Goal: Book appointment/travel/reservation

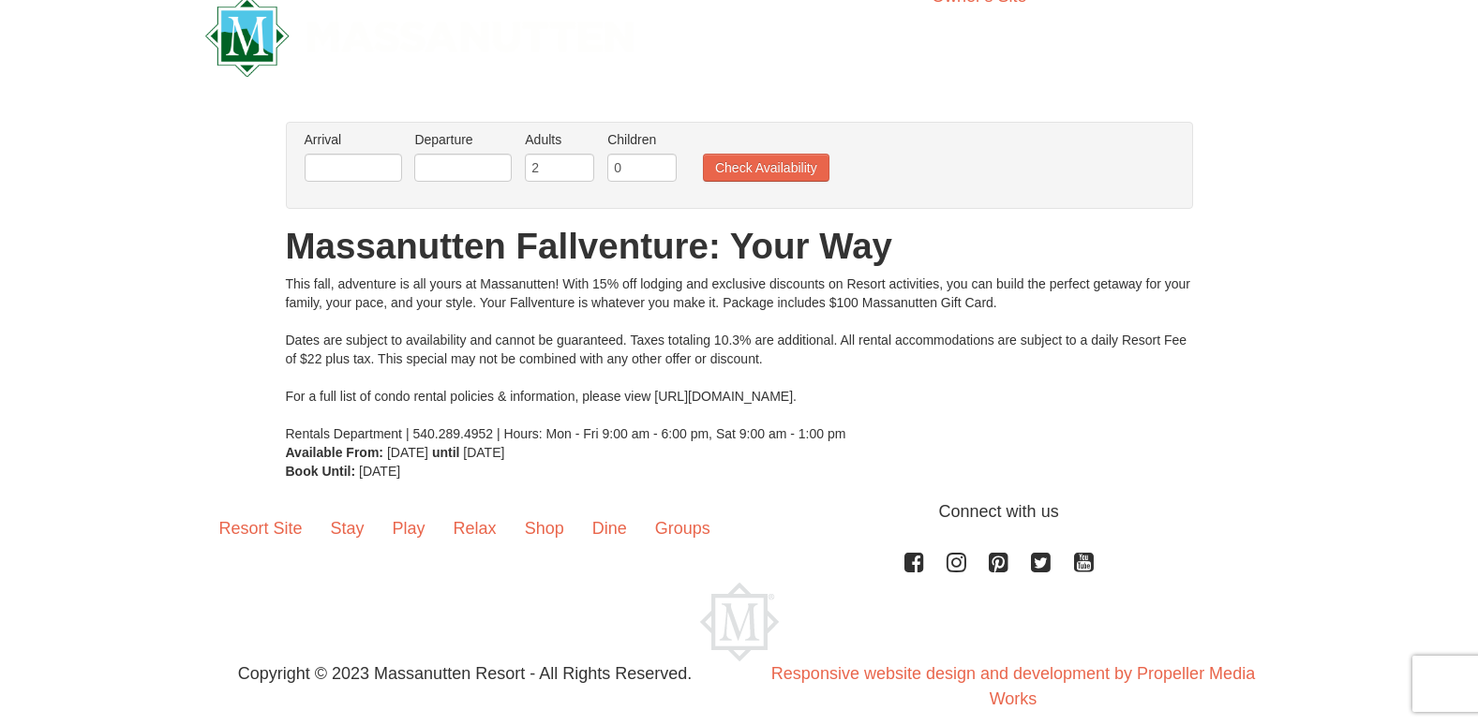
scroll to position [54, 0]
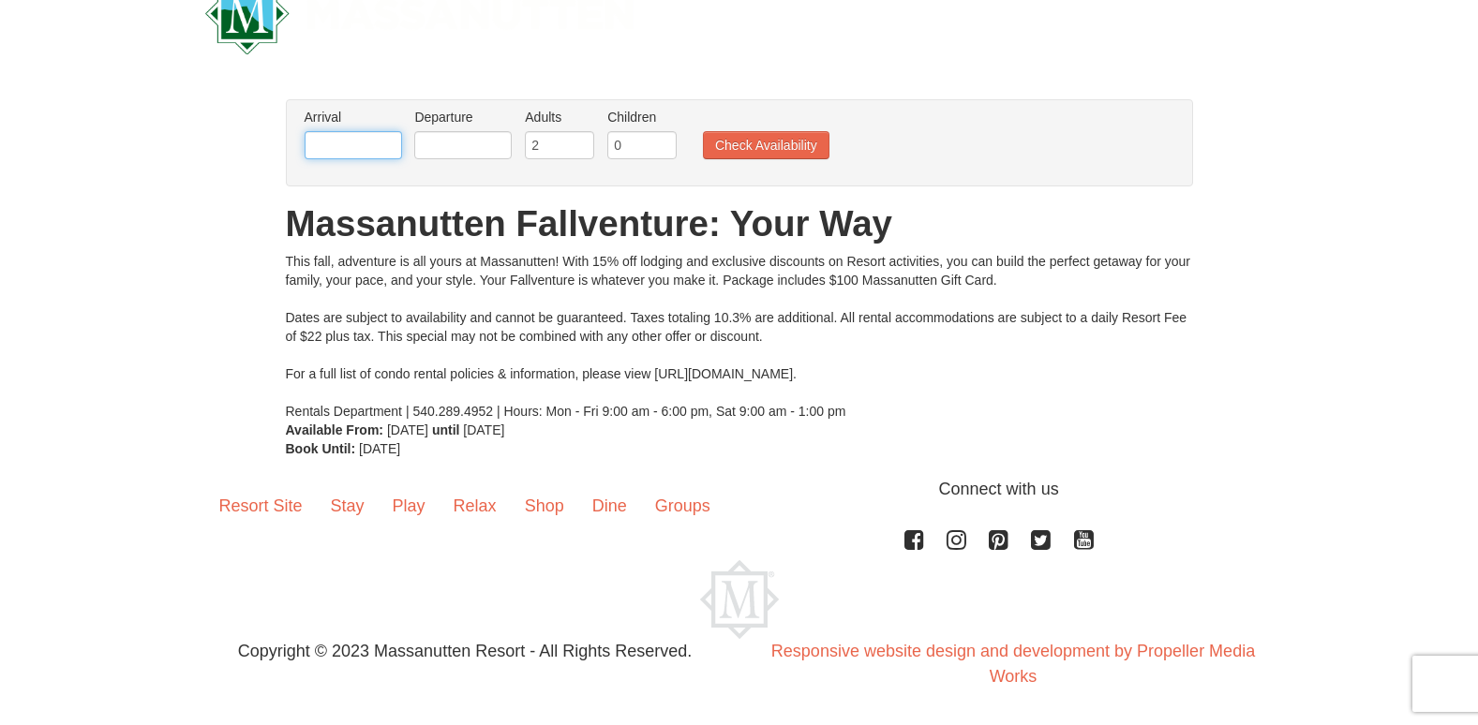
click at [335, 147] on input "text" at bounding box center [353, 145] width 97 height 28
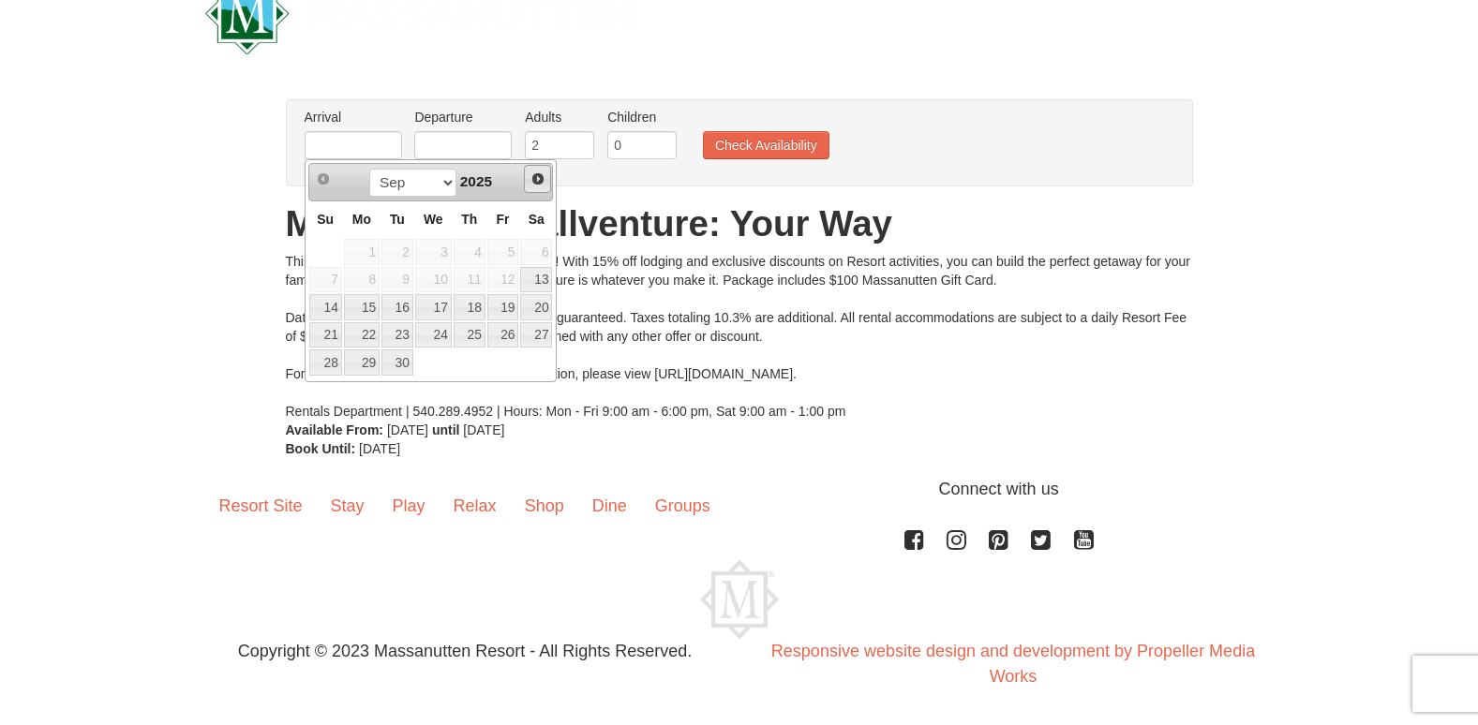
click at [533, 178] on span "Next" at bounding box center [537, 178] width 15 height 15
click at [407, 305] on link "14" at bounding box center [397, 307] width 32 height 26
type input "[DATE]"
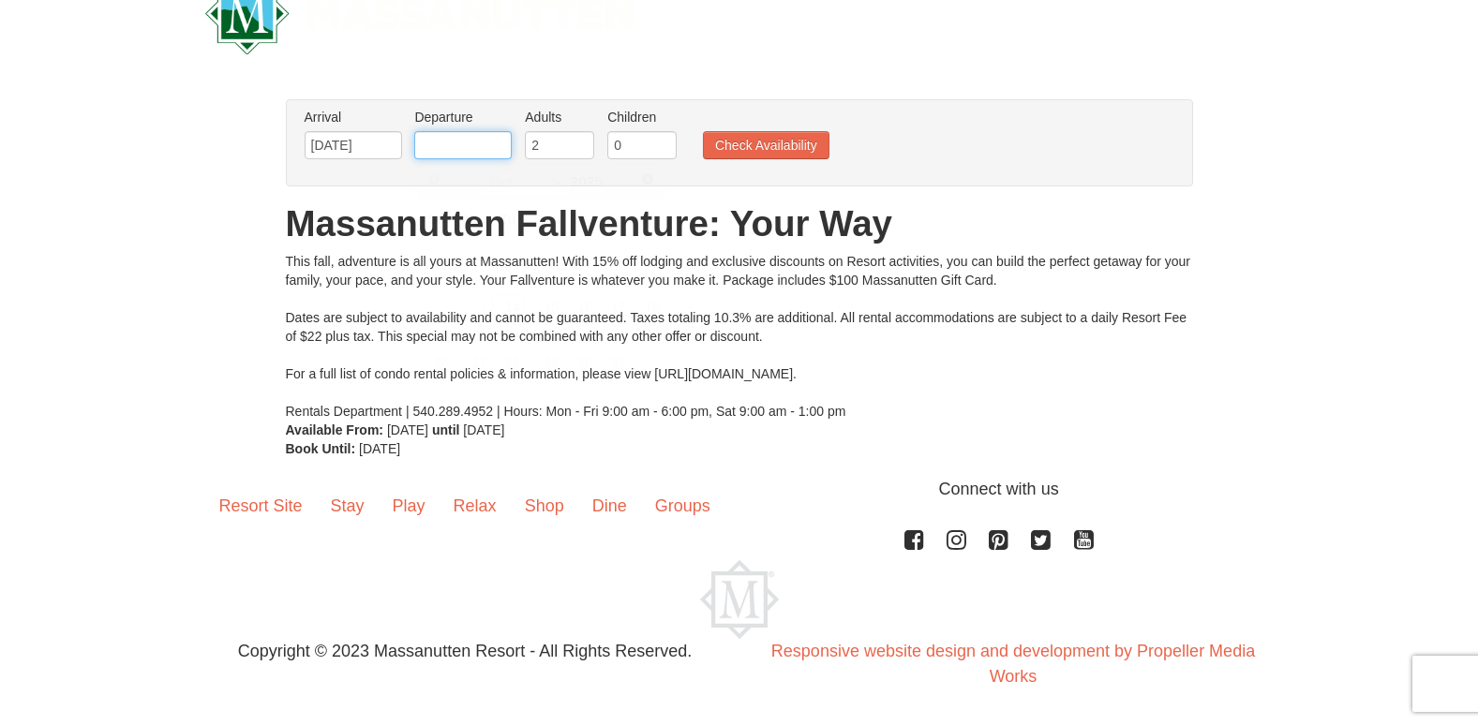
click at [473, 146] on input "text" at bounding box center [462, 145] width 97 height 28
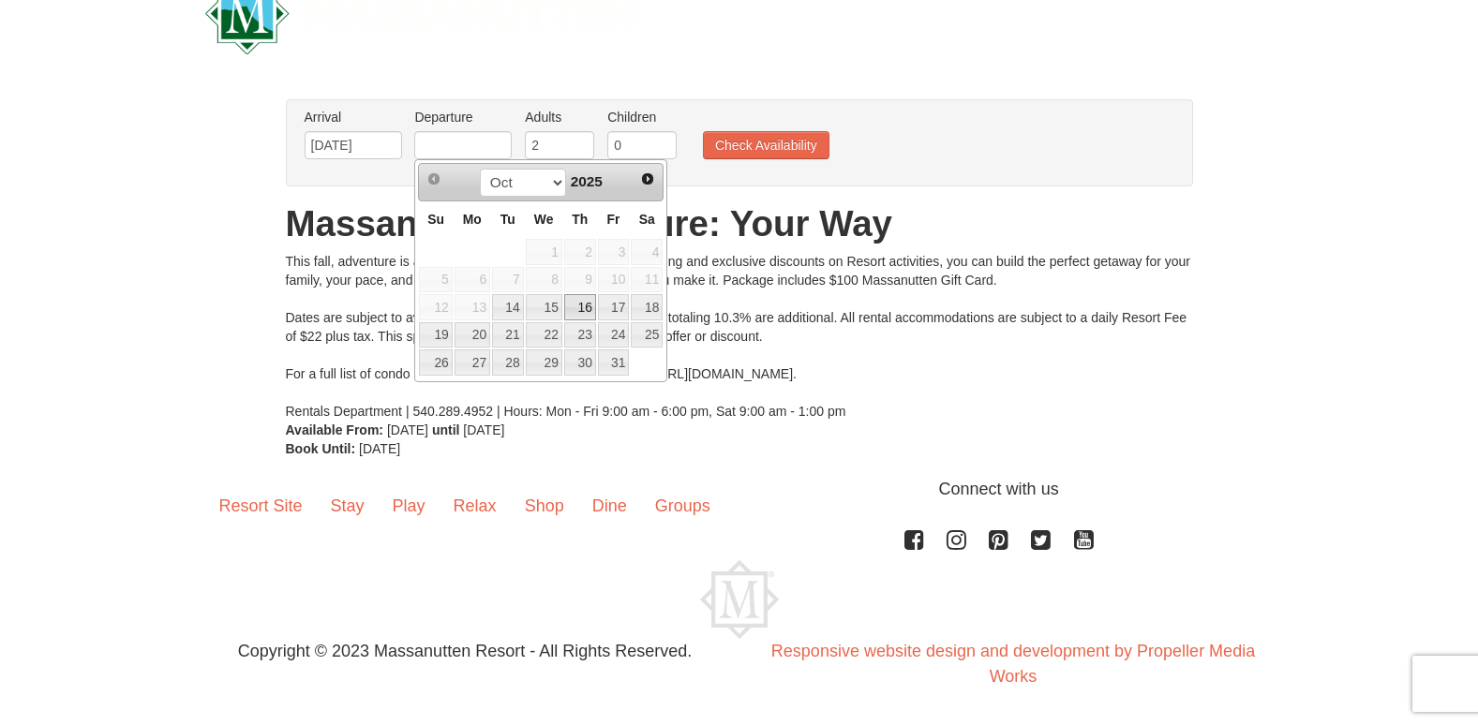
click at [585, 304] on link "16" at bounding box center [580, 307] width 32 height 26
type input "[DATE]"
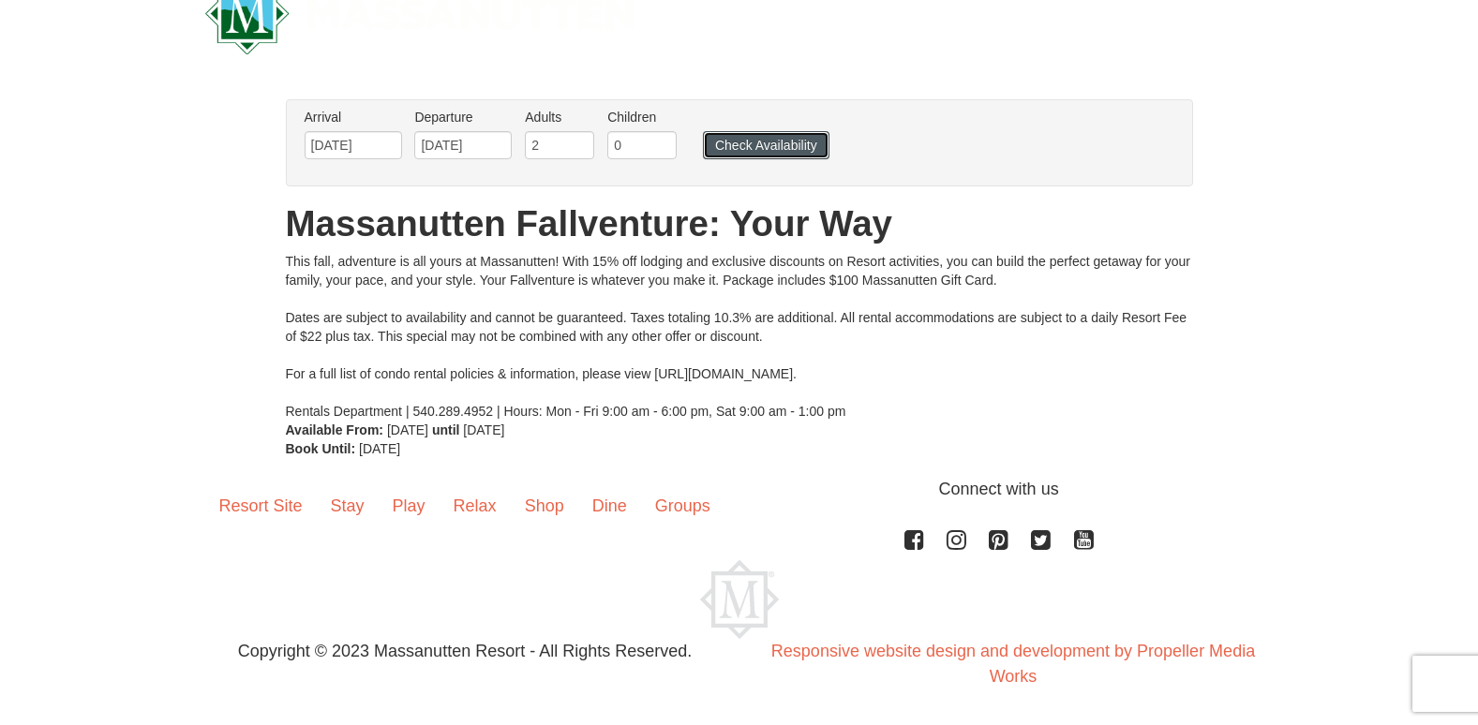
click at [796, 144] on button "Check Availability" at bounding box center [766, 145] width 126 height 28
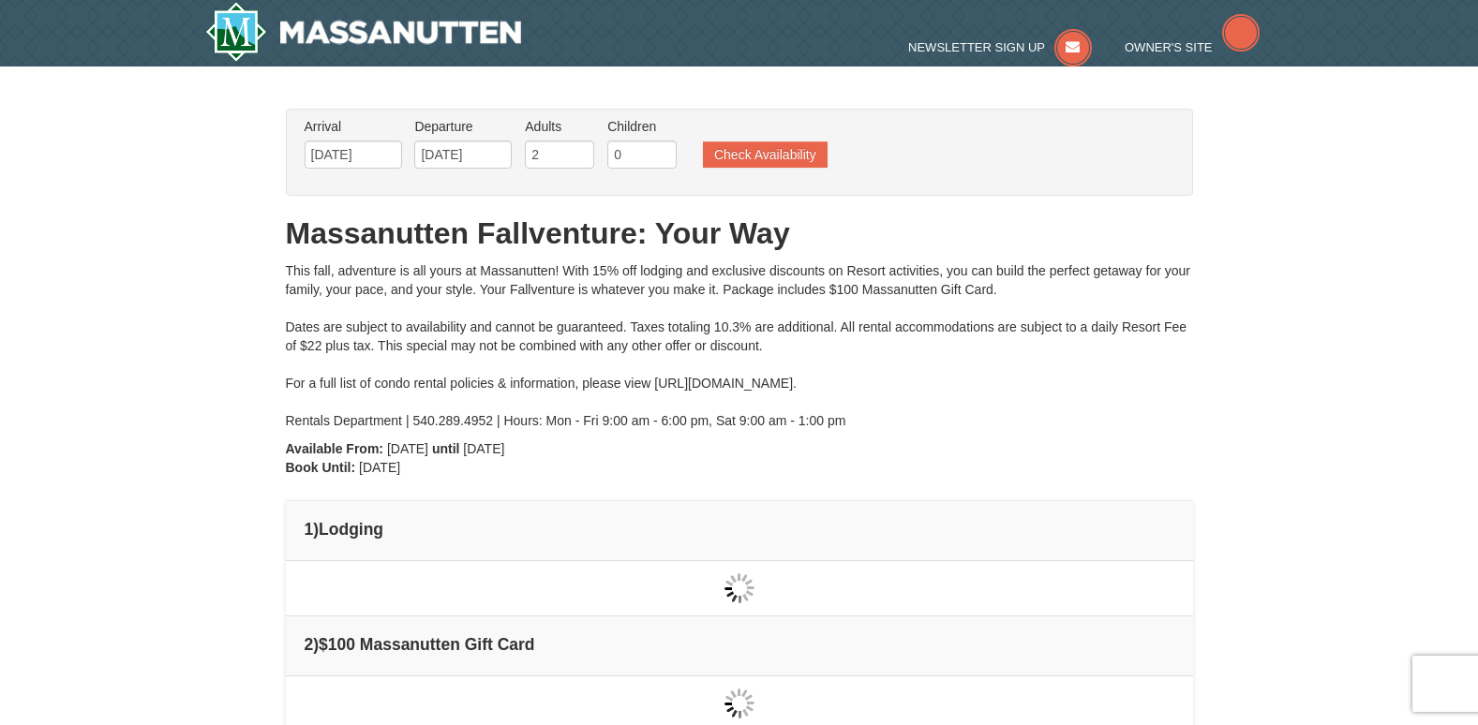
type input "[DATE]"
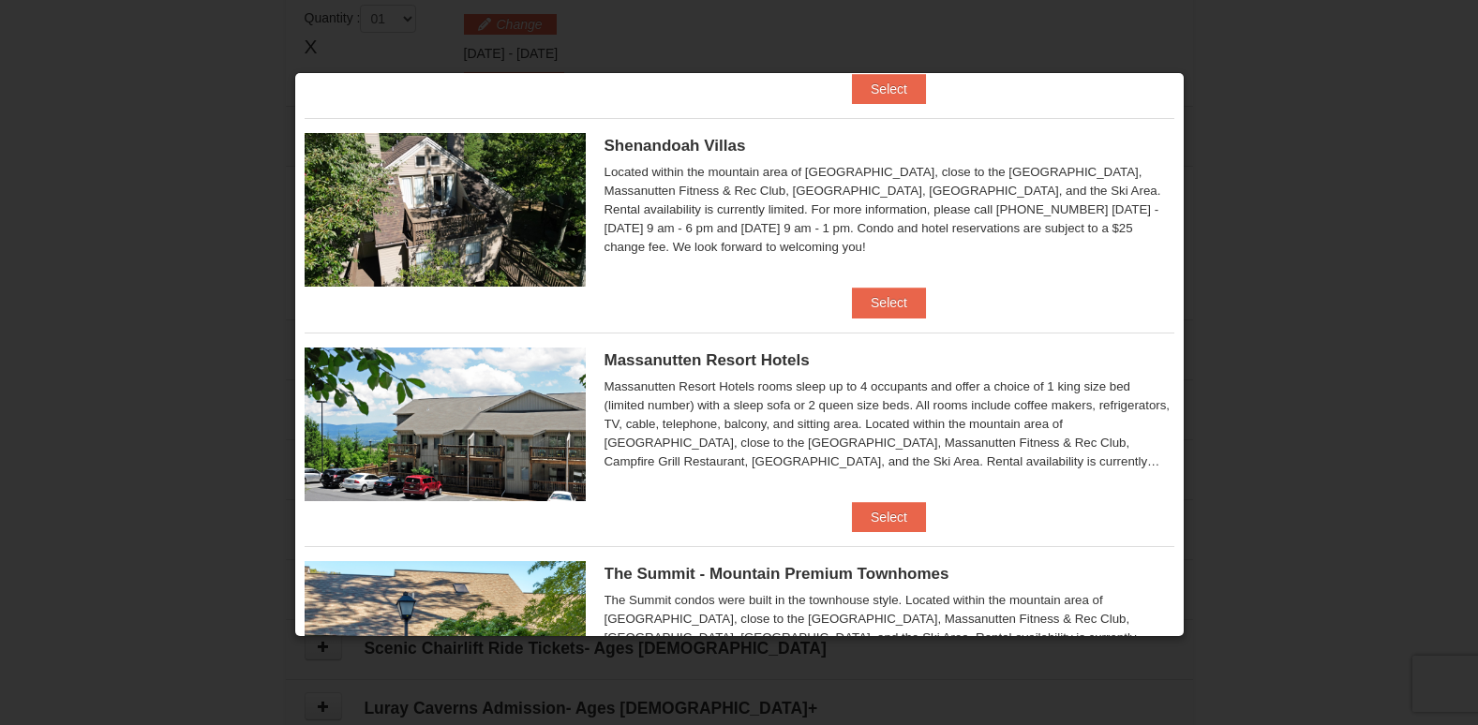
scroll to position [353, 0]
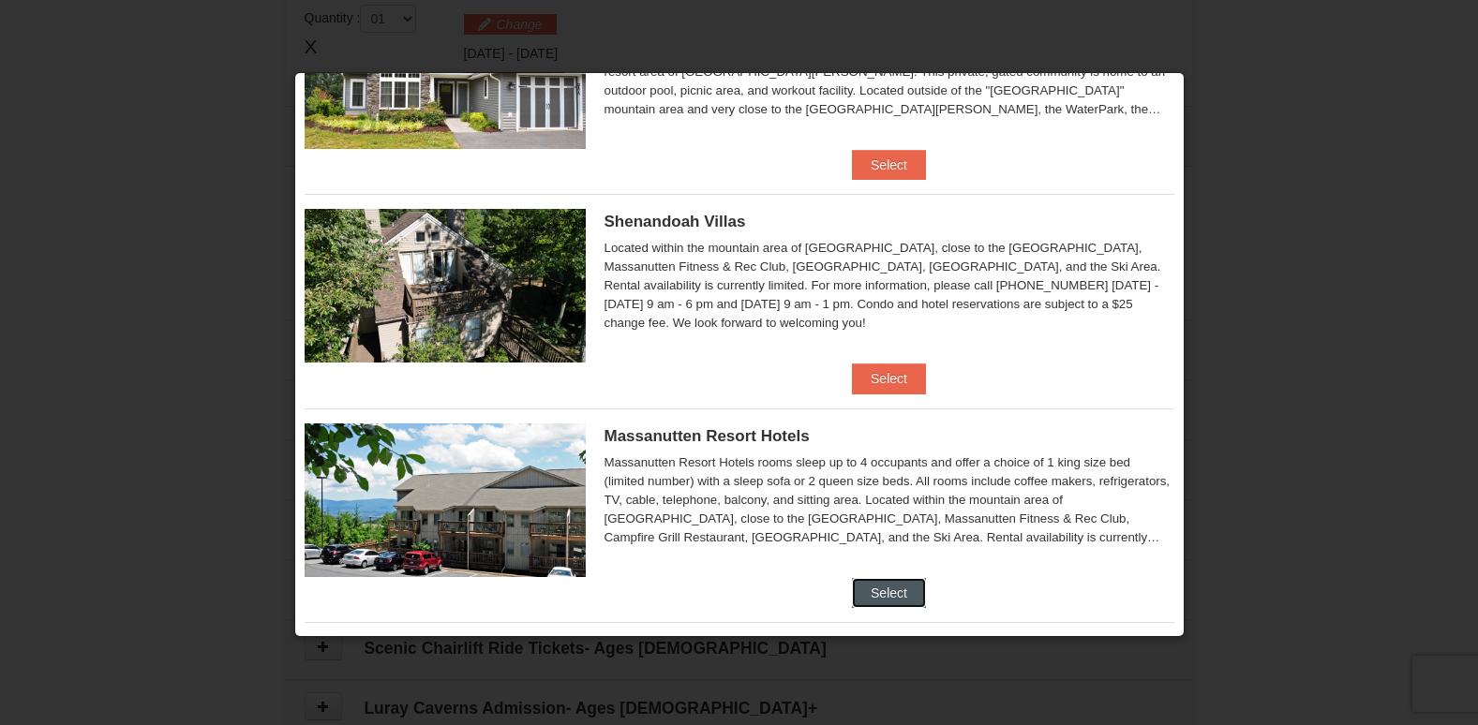
click at [896, 586] on button "Select" at bounding box center [889, 593] width 74 height 30
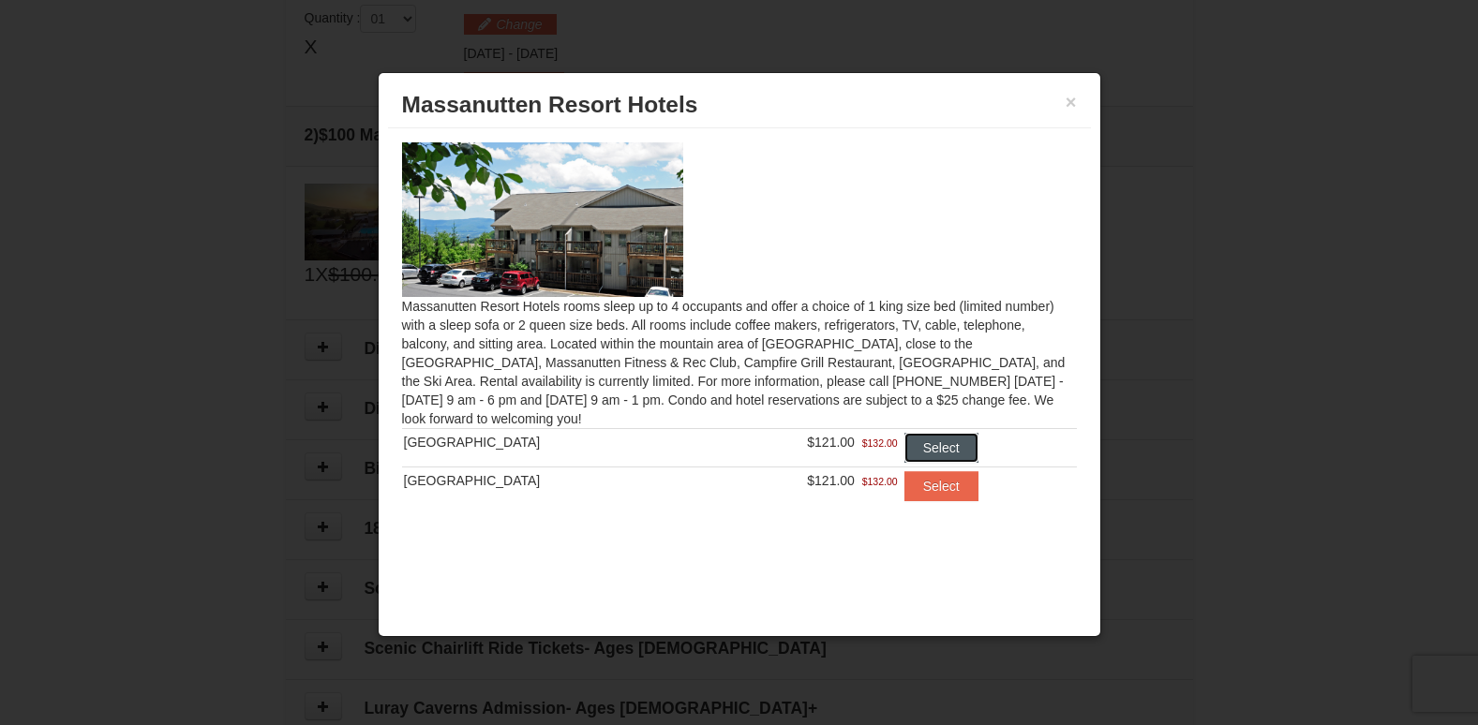
click at [928, 445] on button "Select" at bounding box center [941, 448] width 74 height 30
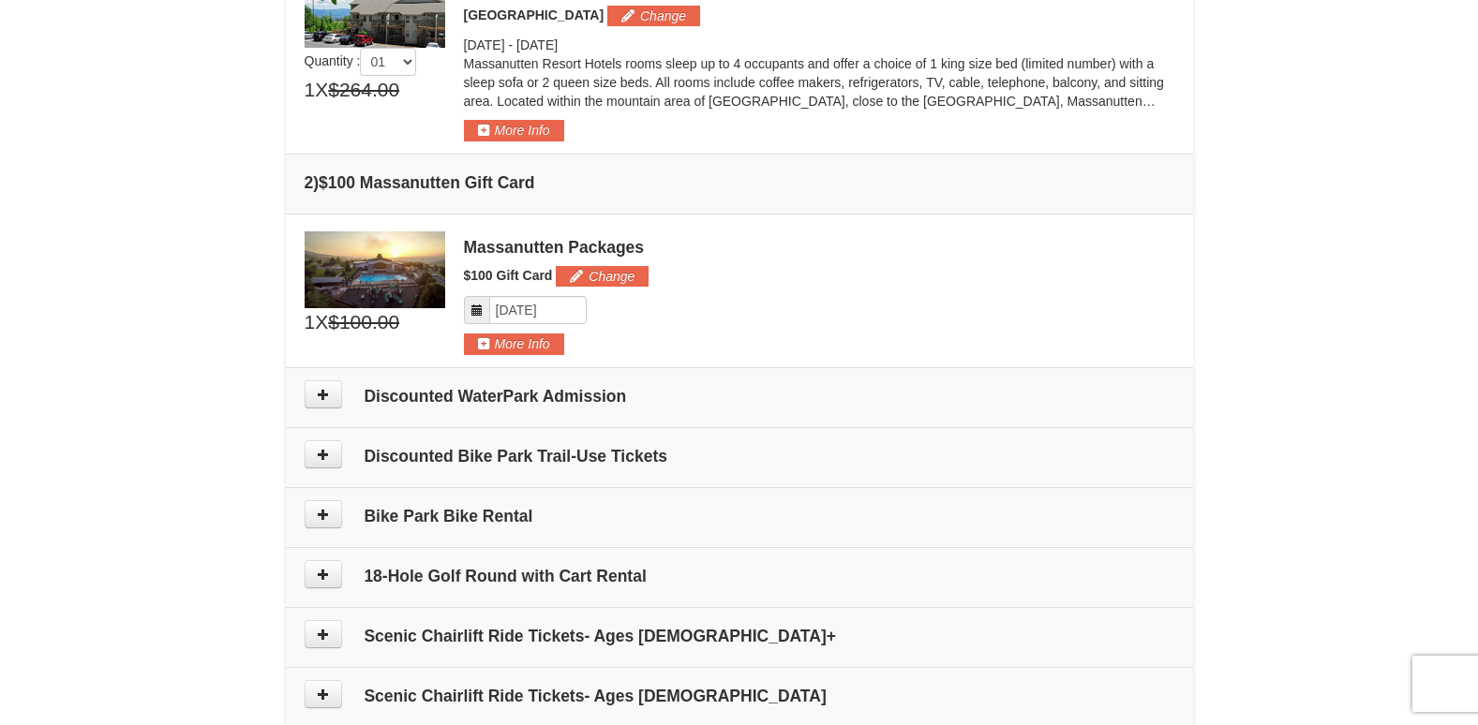
scroll to position [562, 0]
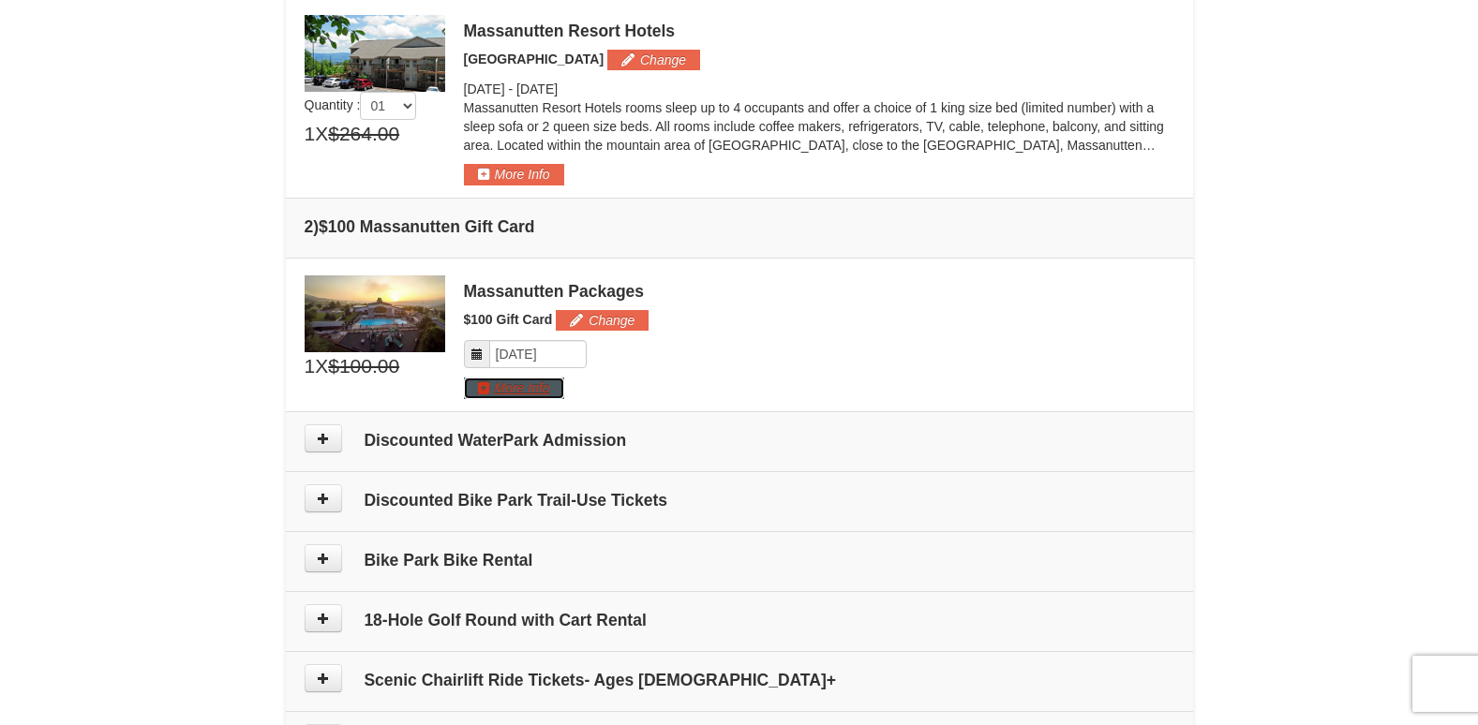
click at [512, 388] on button "More Info" at bounding box center [514, 388] width 100 height 21
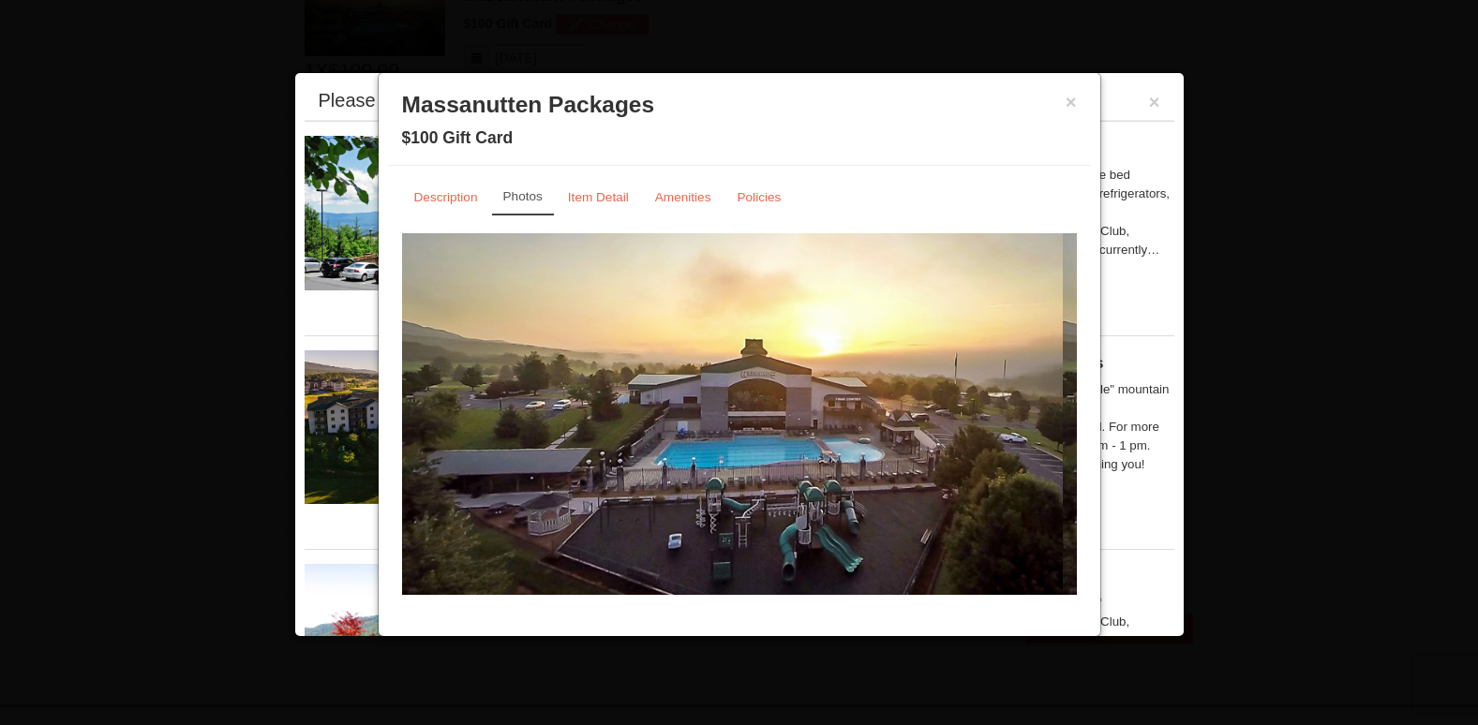
scroll to position [0, 0]
click at [1071, 97] on button "×" at bounding box center [1070, 102] width 11 height 19
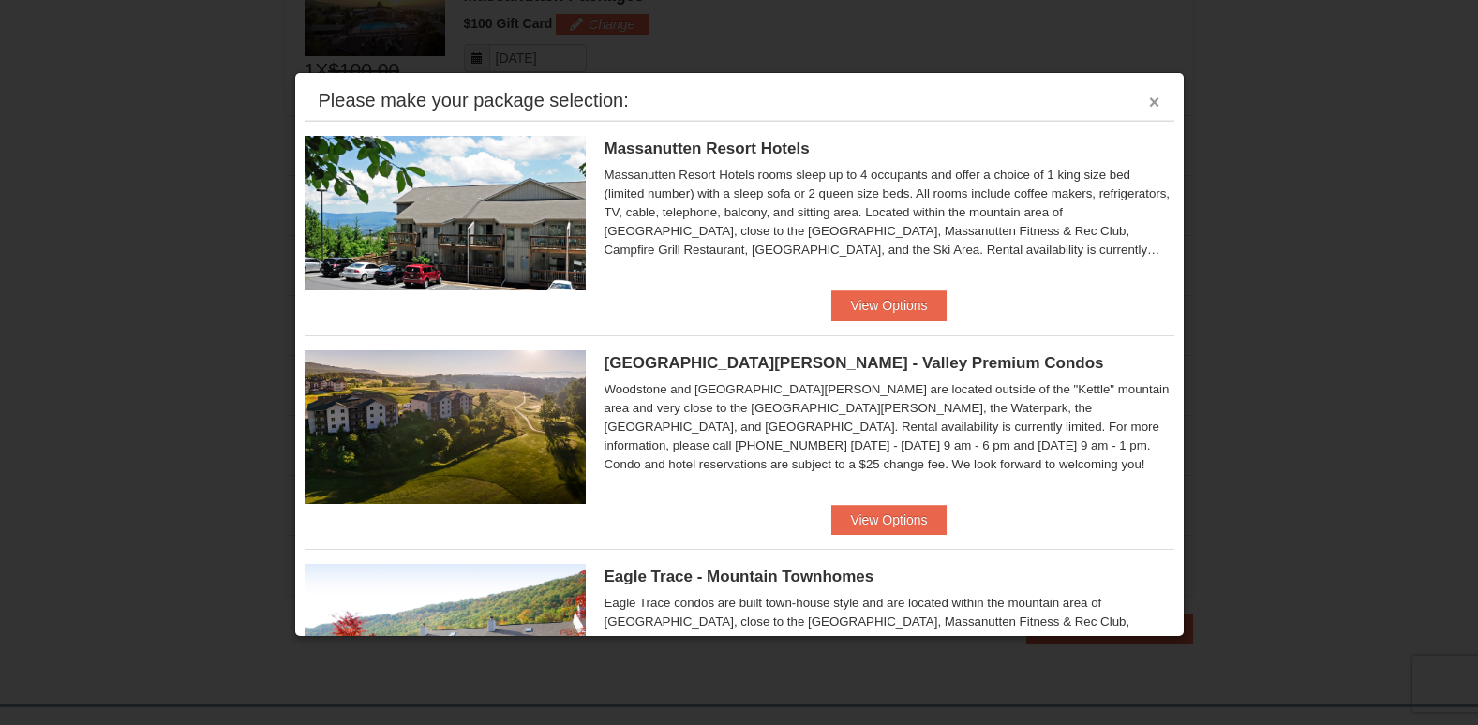
click at [1149, 101] on button "×" at bounding box center [1154, 102] width 11 height 19
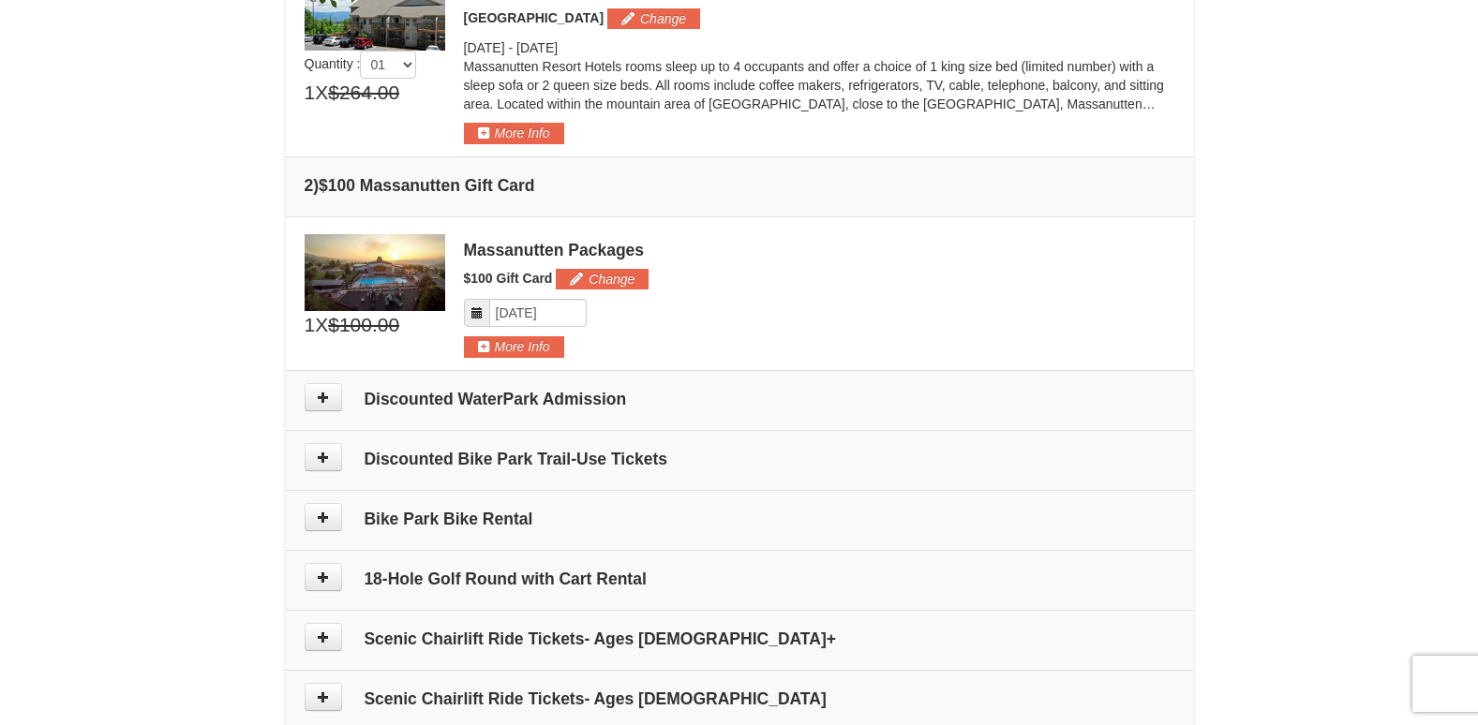
scroll to position [577, 0]
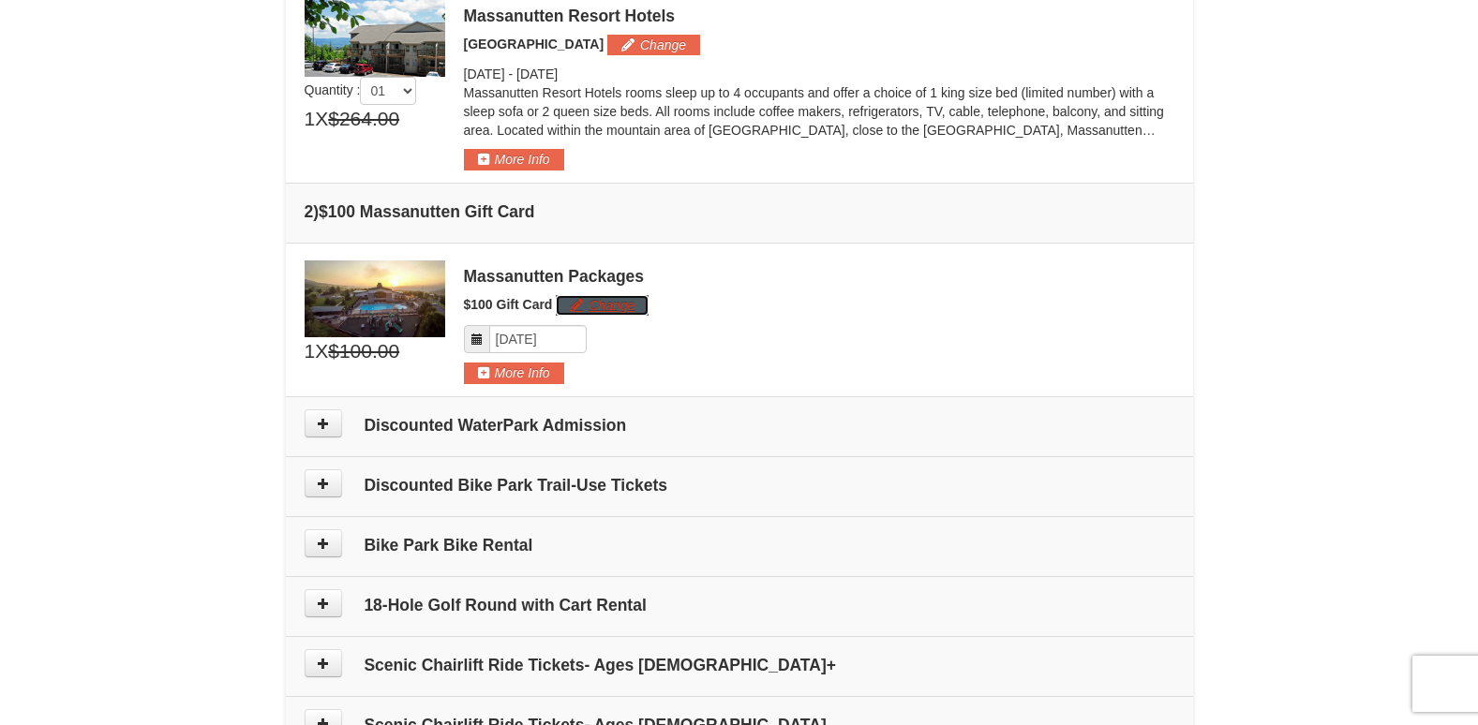
click at [603, 305] on button "Change" at bounding box center [602, 305] width 93 height 21
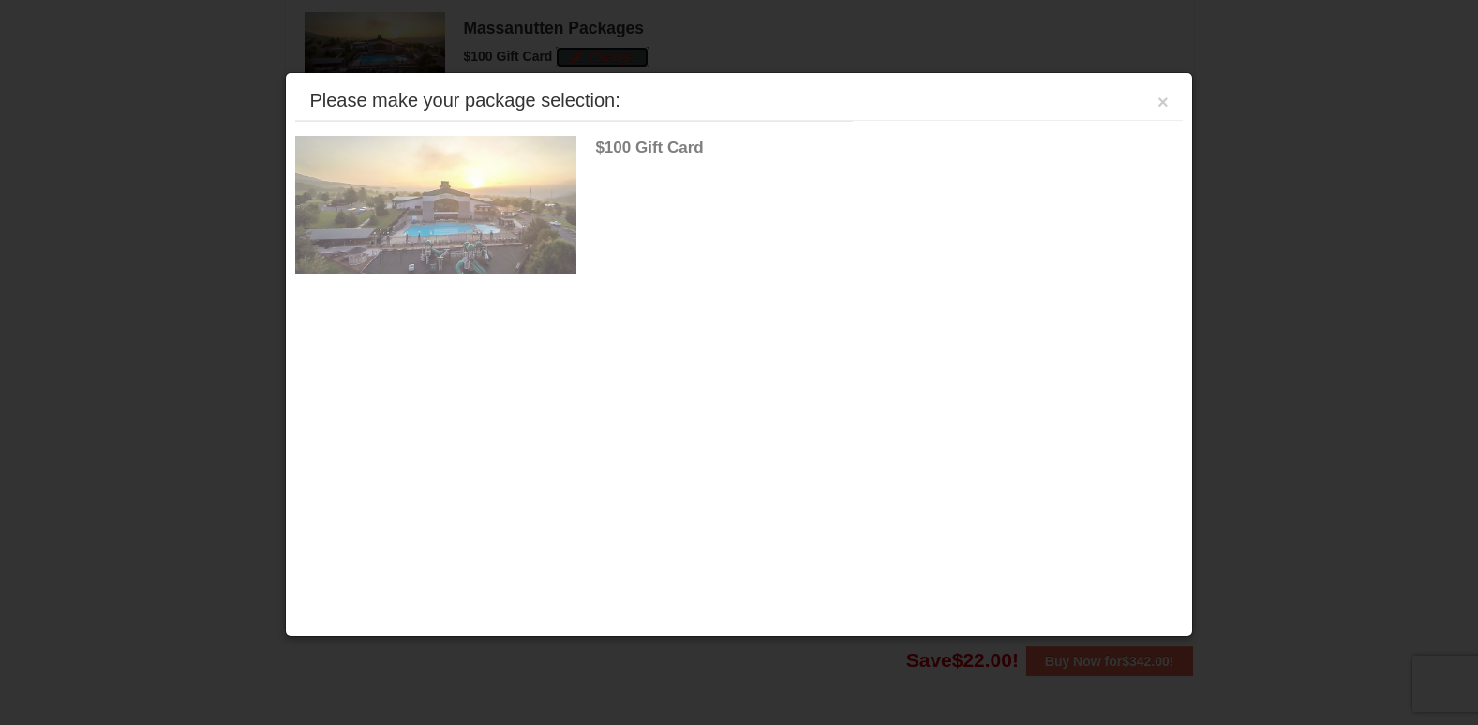
scroll to position [838, 0]
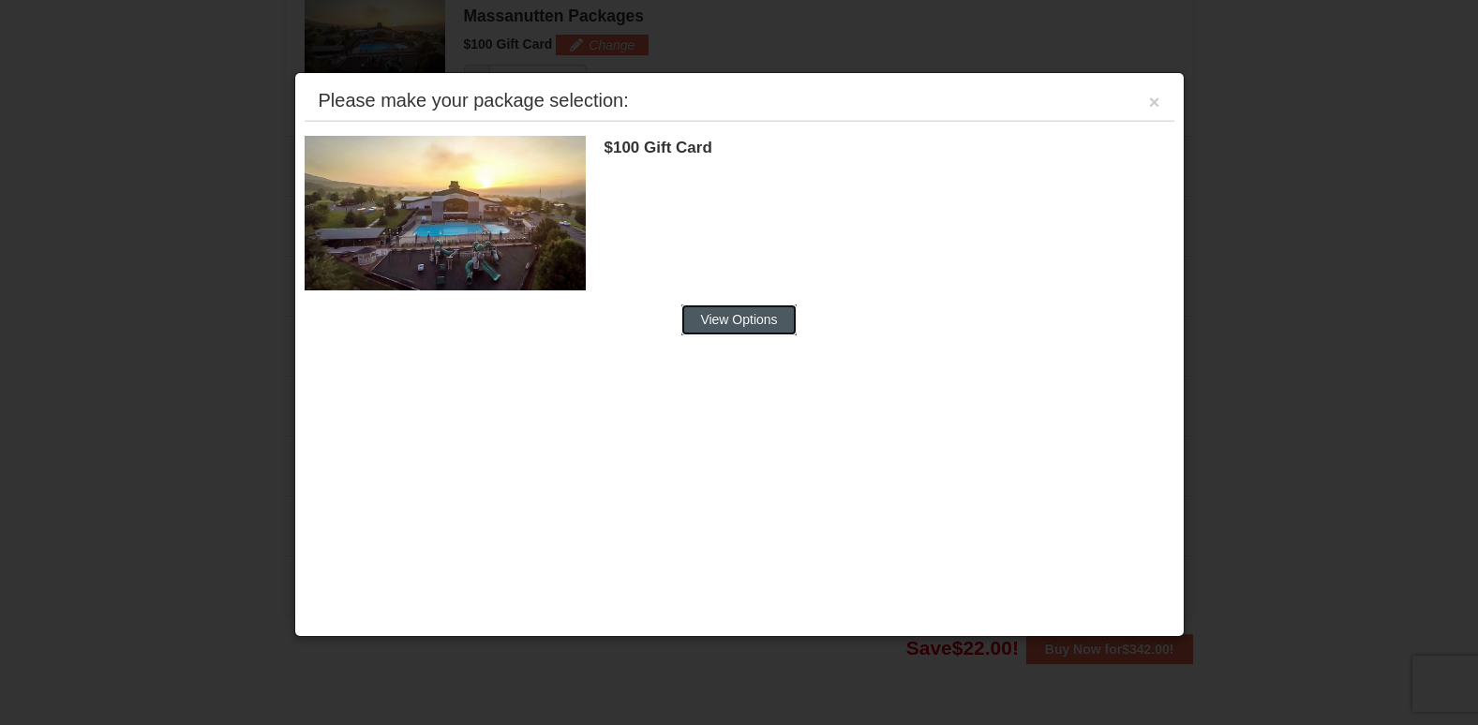
click at [737, 313] on button "View Options" at bounding box center [738, 320] width 114 height 30
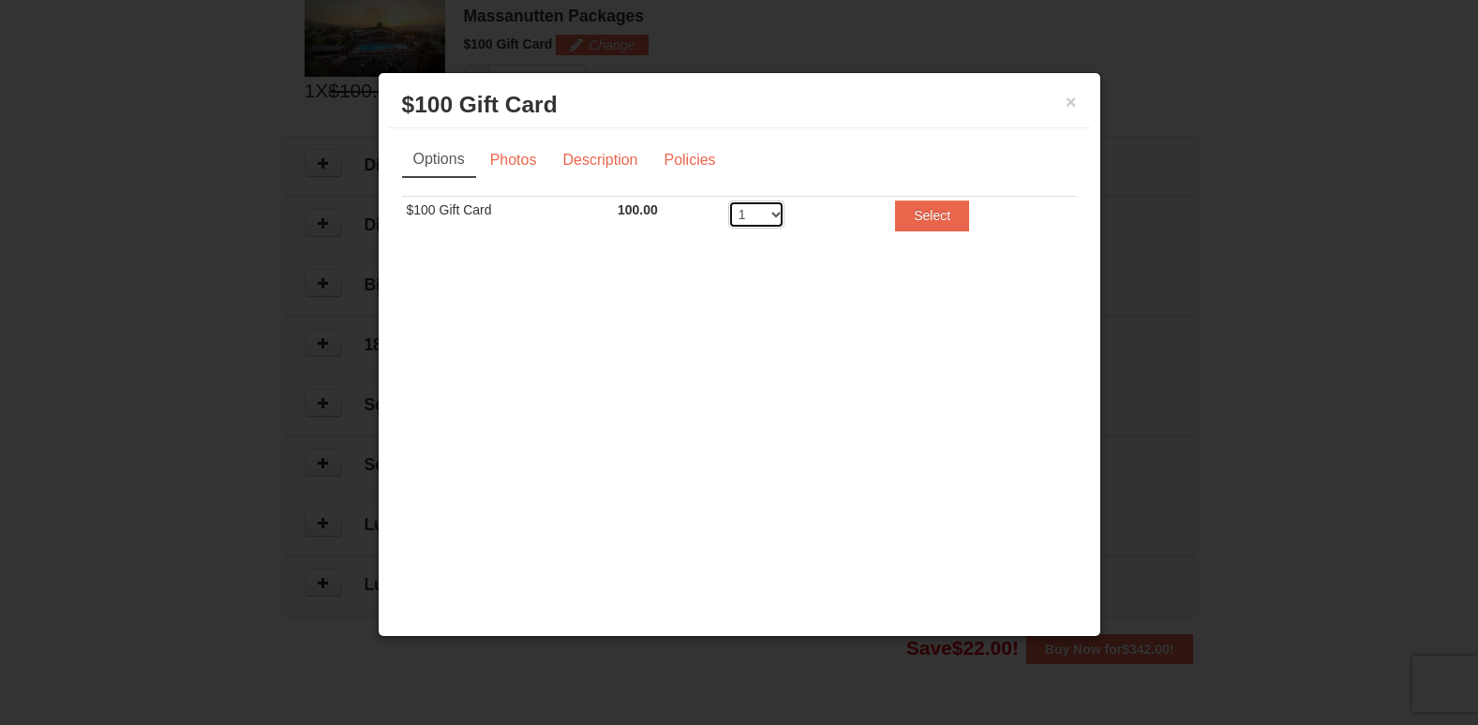
click at [774, 215] on select "1 2 3 4 5 6 7 8 9 10 11 12 13 14 15 16 17 18 19 20" at bounding box center [756, 215] width 56 height 28
click at [776, 211] on select "1 2 3 4 5 6 7 8 9 10 11 12 13 14 15 16 17 18 19 20" at bounding box center [756, 215] width 56 height 28
click at [1066, 97] on button "×" at bounding box center [1070, 102] width 11 height 19
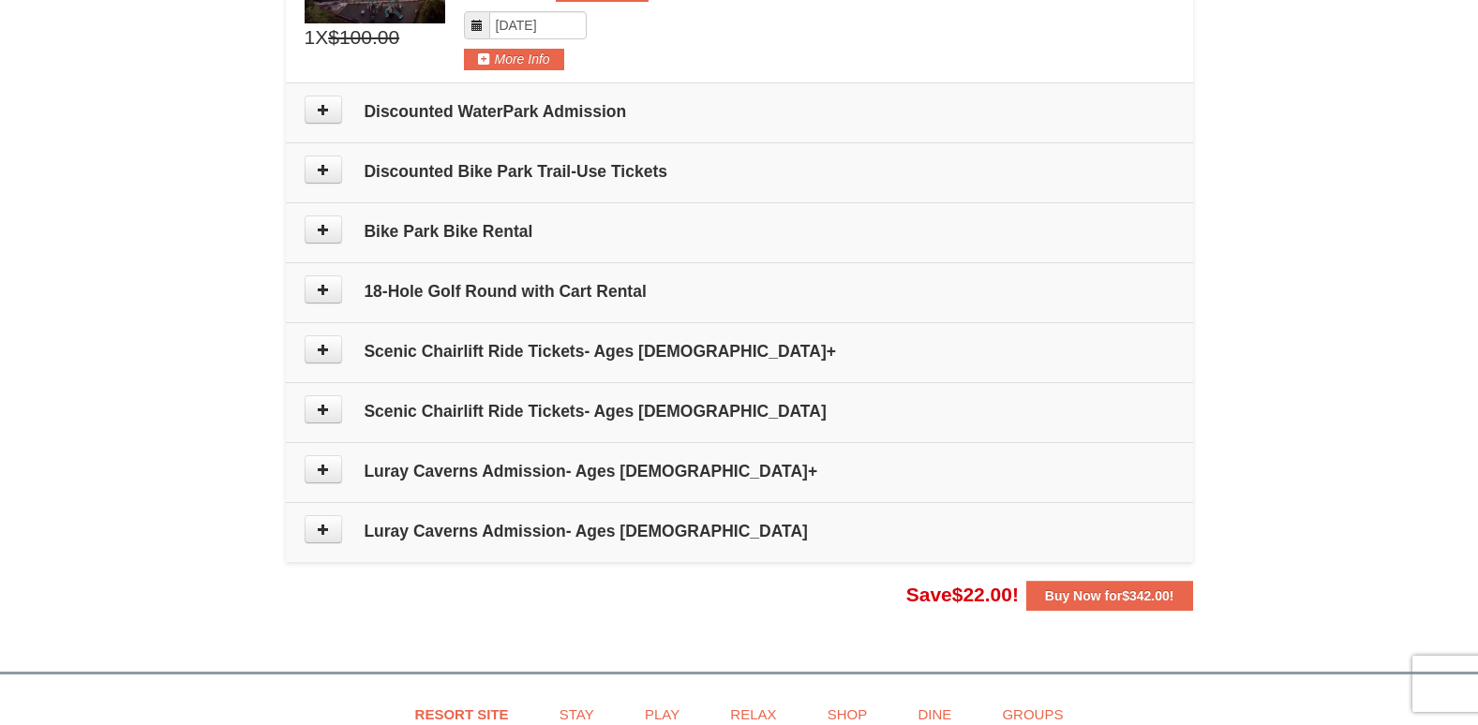
scroll to position [937, 0]
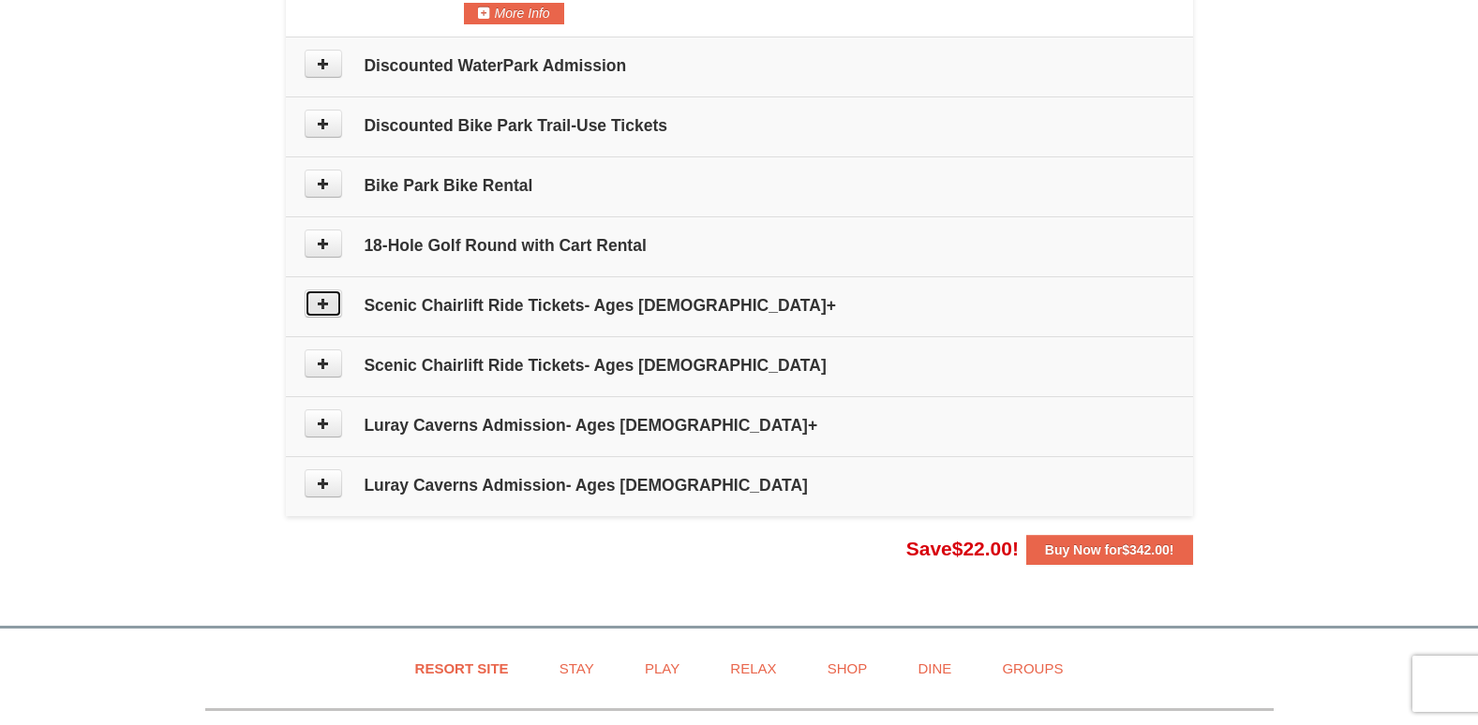
click at [322, 304] on icon at bounding box center [323, 303] width 13 height 13
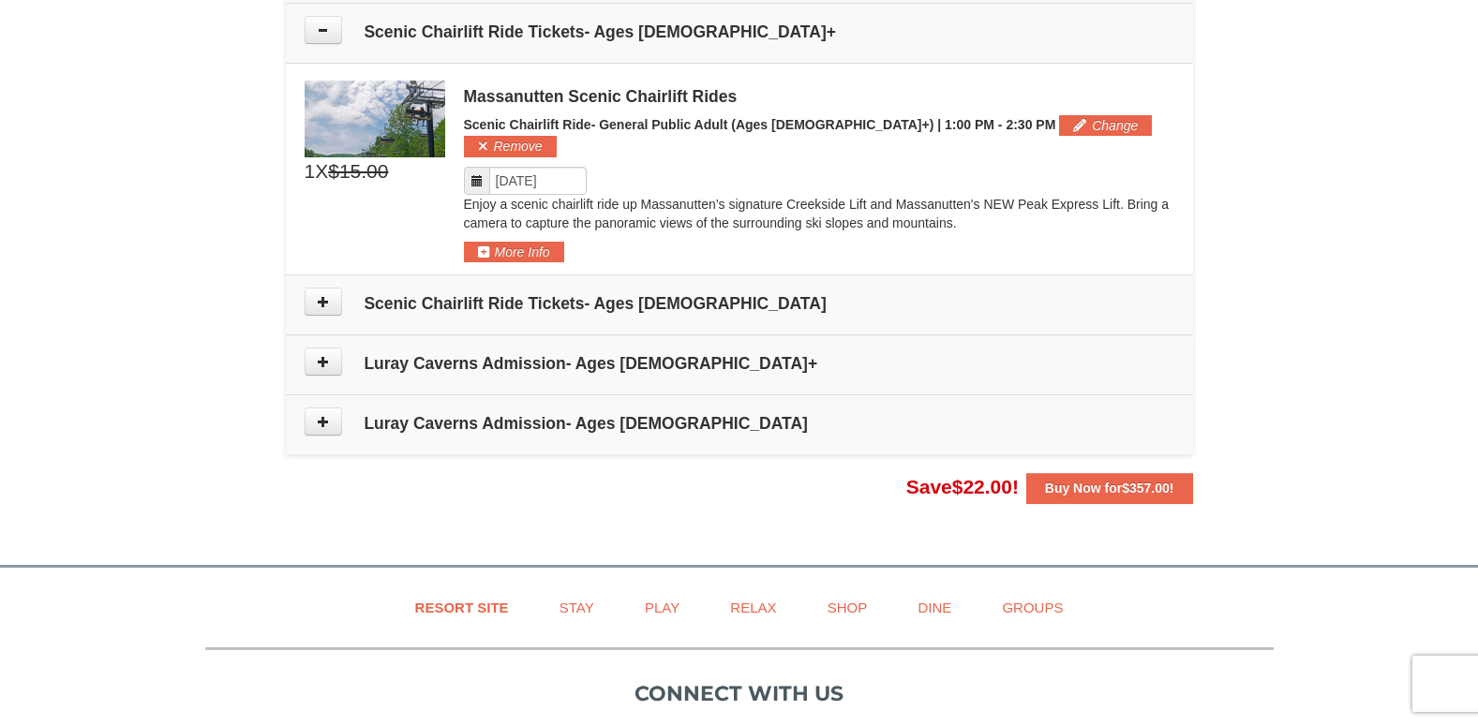
scroll to position [1213, 0]
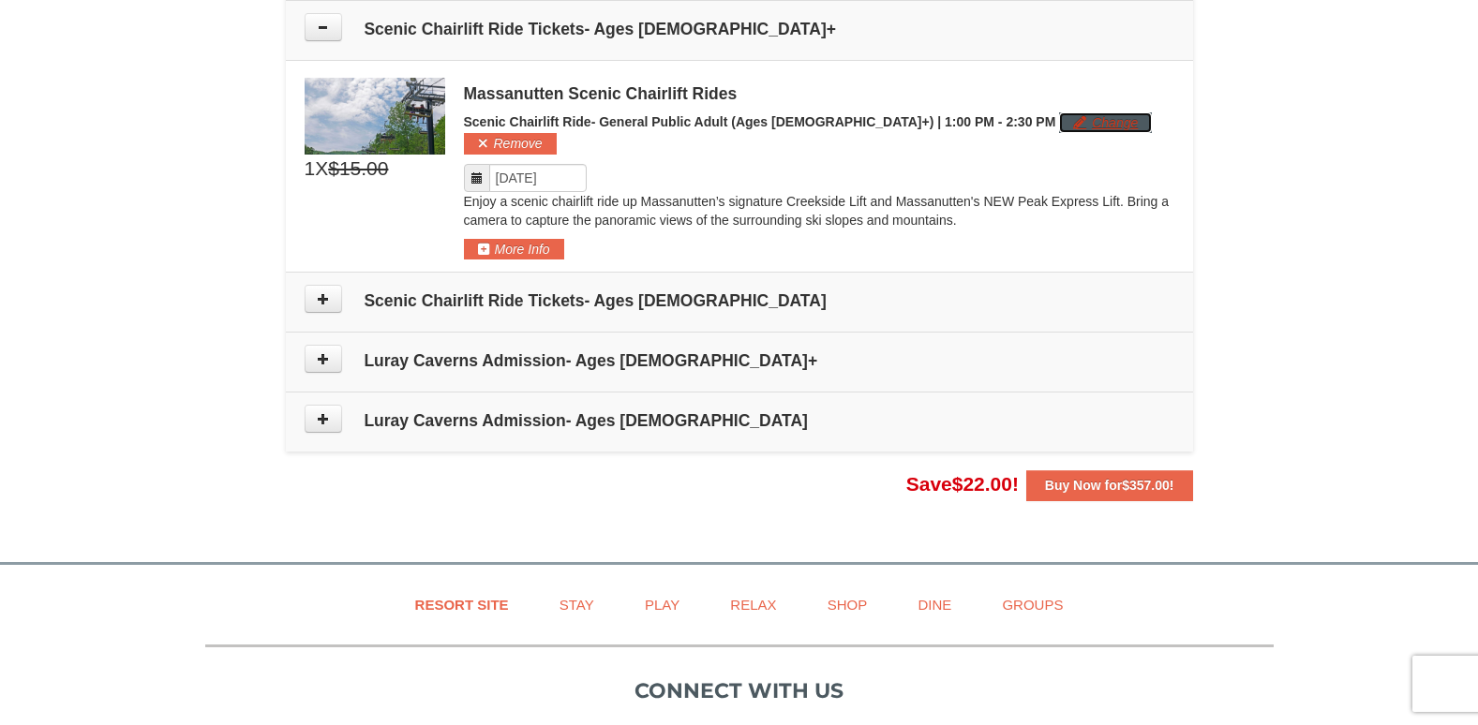
click at [1059, 121] on button "Change" at bounding box center [1105, 122] width 93 height 21
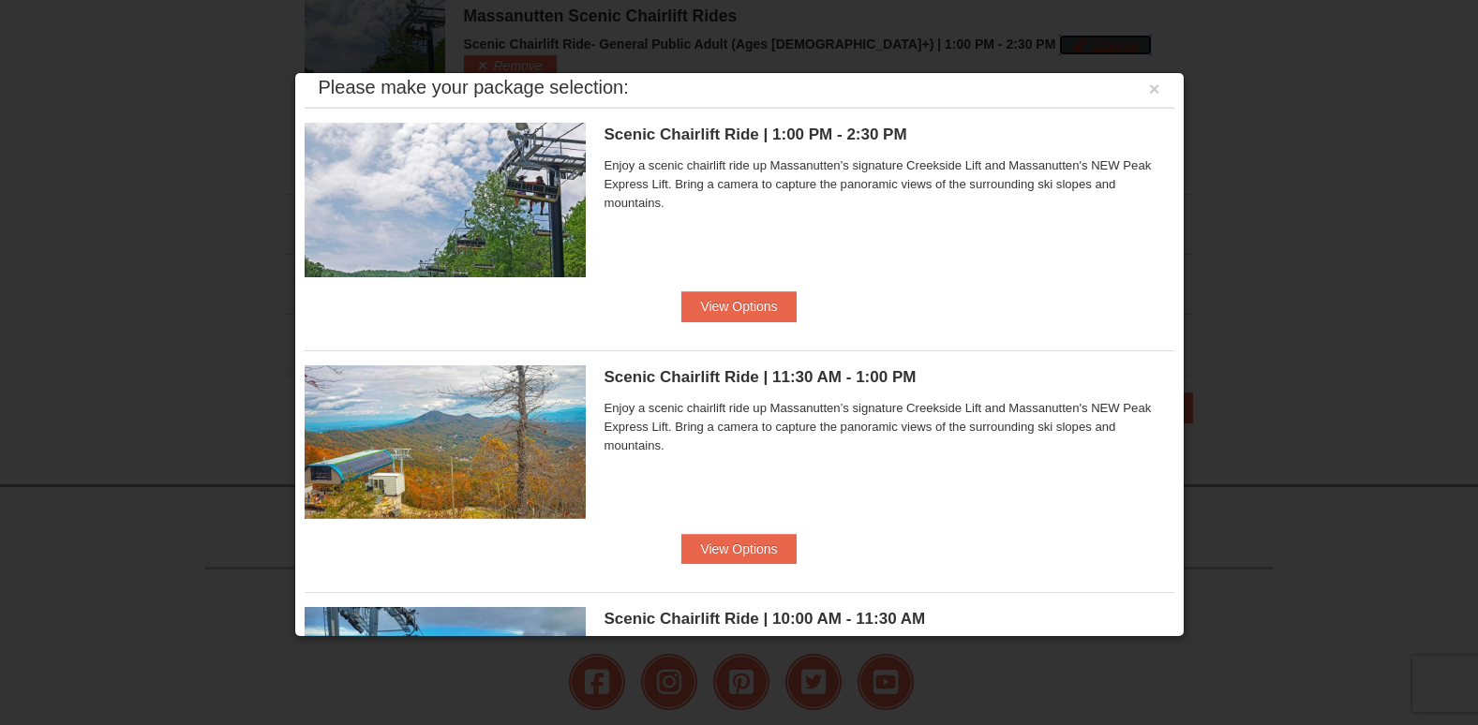
scroll to position [0, 0]
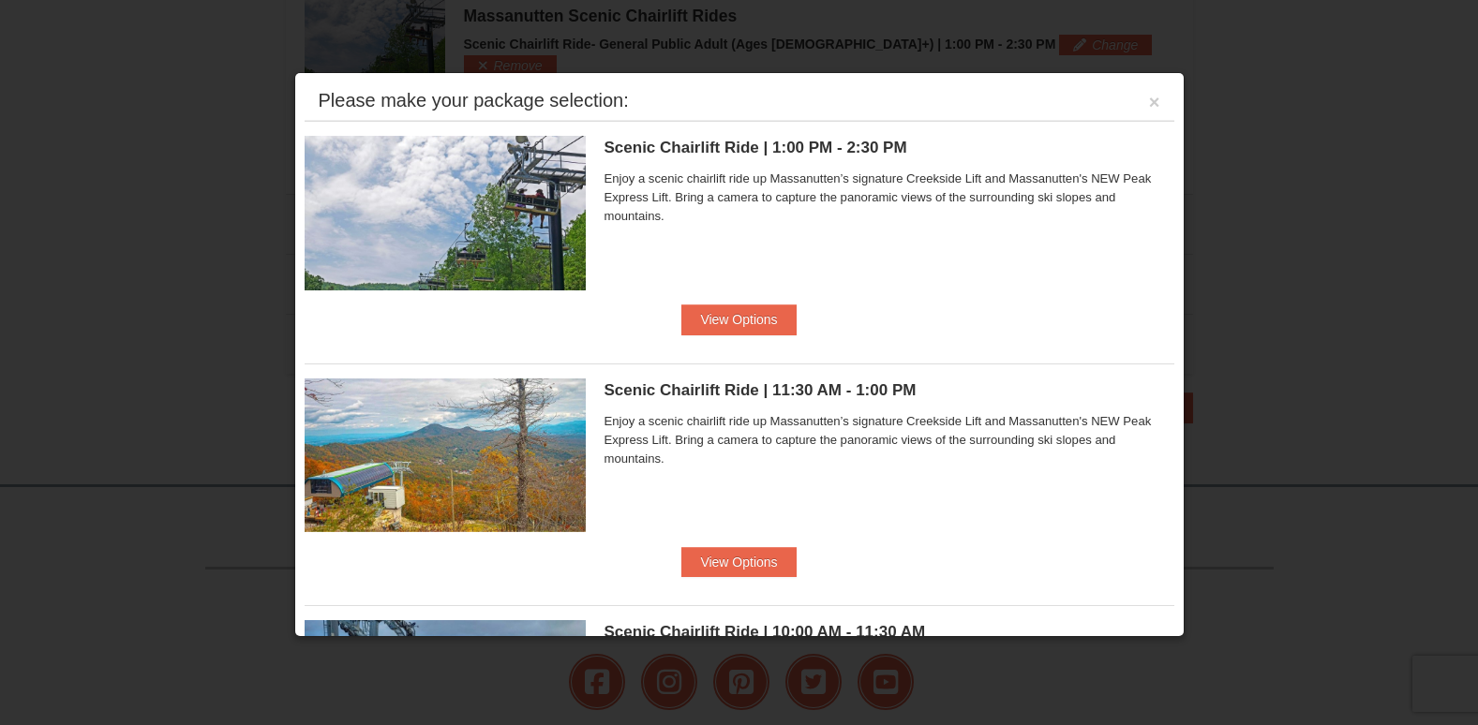
click at [1293, 387] on div at bounding box center [739, 362] width 1478 height 725
click at [1149, 100] on button "×" at bounding box center [1154, 102] width 11 height 19
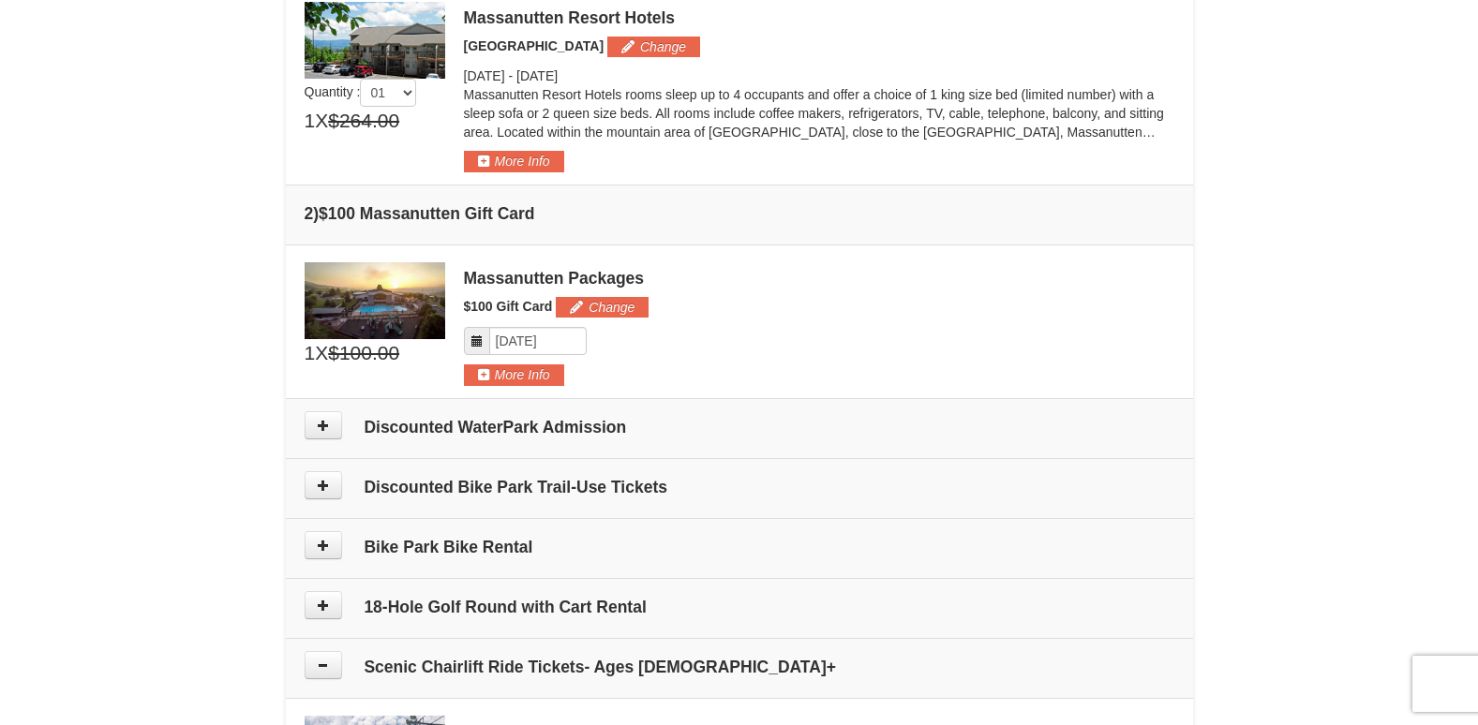
scroll to position [542, 0]
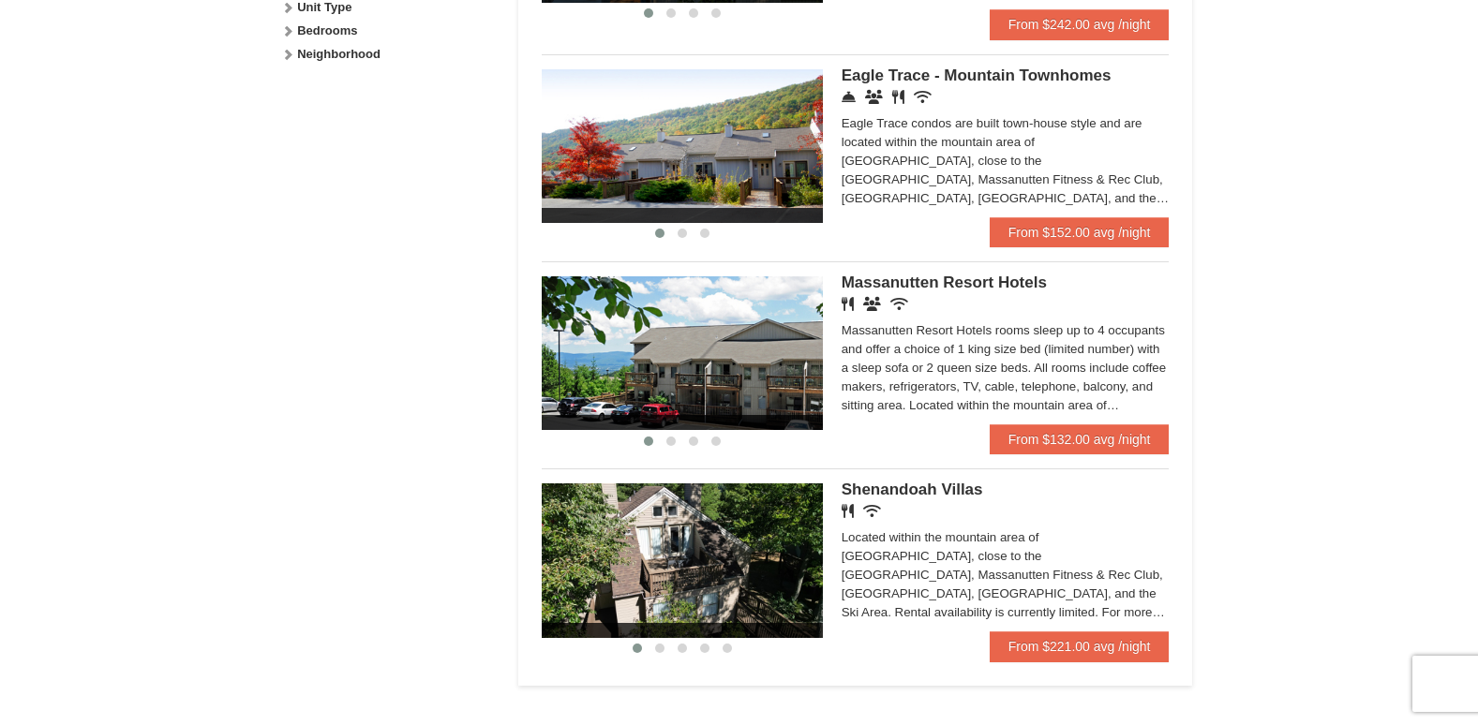
scroll to position [1031, 0]
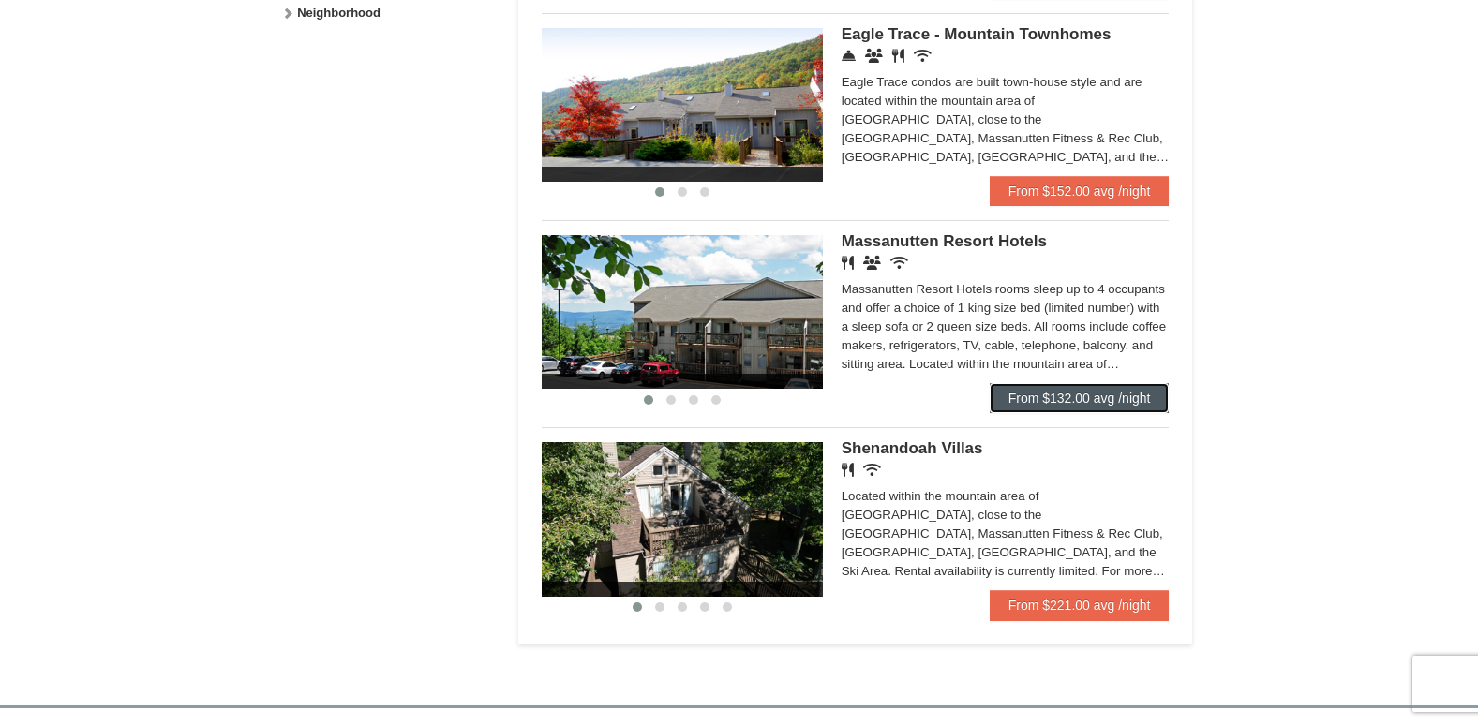
click at [1081, 393] on link "From $132.00 avg /night" at bounding box center [1079, 398] width 180 height 30
